Goal: Transaction & Acquisition: Purchase product/service

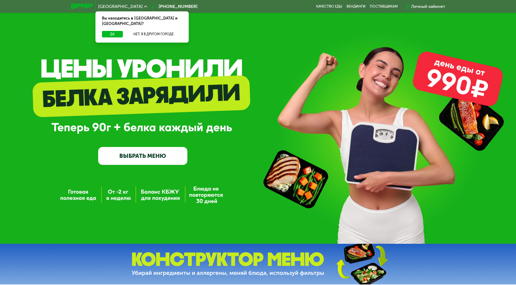
click at [160, 153] on link "ВЫБРАТЬ МЕНЮ" at bounding box center [142, 156] width 89 height 18
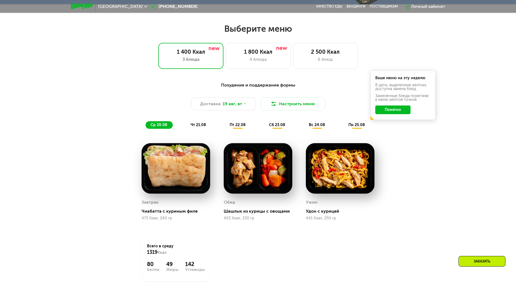
scroll to position [293, 0]
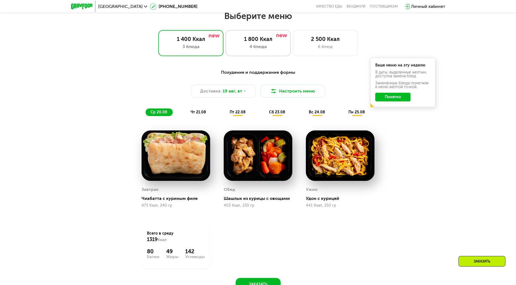
click at [293, 45] on div "1 800 Ккал 4 блюда" at bounding box center [325, 43] width 65 height 26
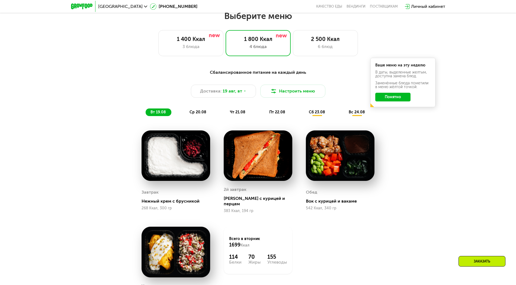
click at [399, 100] on button "Понятно" at bounding box center [392, 97] width 35 height 9
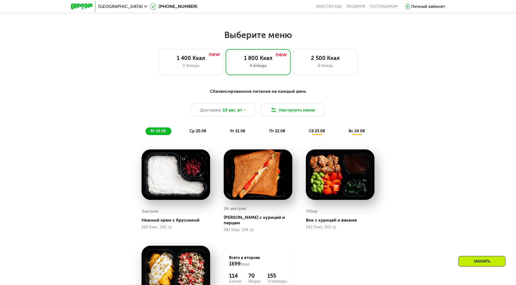
scroll to position [184, 0]
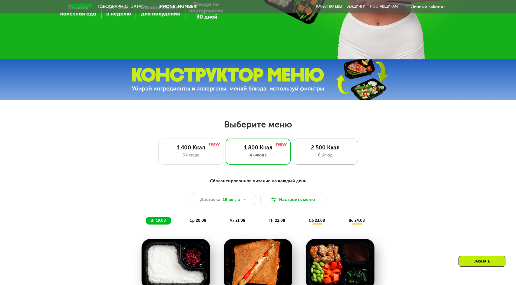
click at [327, 151] on div "2 500 Ккал" at bounding box center [325, 147] width 54 height 7
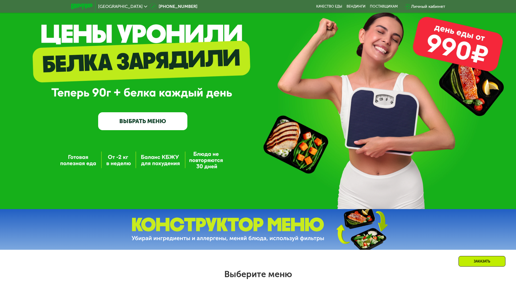
scroll to position [0, 0]
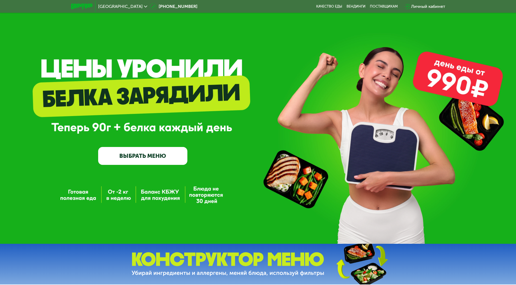
click at [120, 159] on link "ВЫБРАТЬ МЕНЮ" at bounding box center [142, 156] width 89 height 18
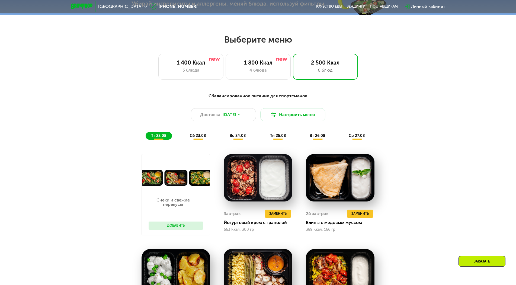
scroll to position [293, 0]
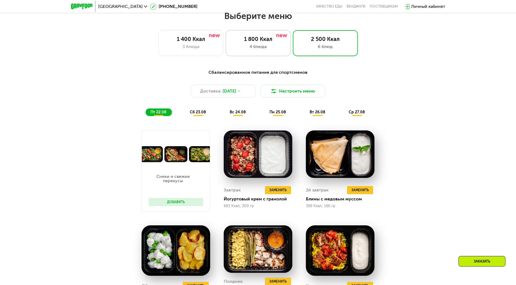
click at [279, 42] on div "1 800 Ккал" at bounding box center [258, 39] width 54 height 7
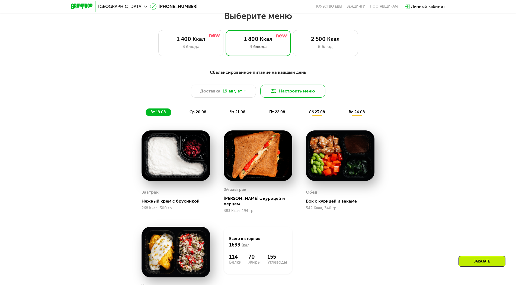
click at [294, 92] on button "Настроить меню" at bounding box center [292, 91] width 65 height 13
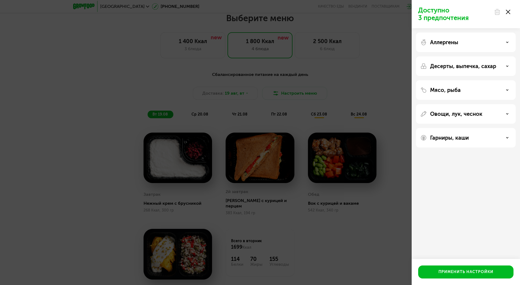
click at [512, 11] on div at bounding box center [502, 12] width 23 height 11
click at [508, 12] on use at bounding box center [508, 12] width 4 height 4
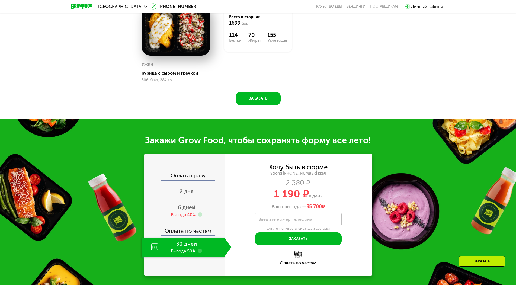
scroll to position [564, 0]
